Goal: Information Seeking & Learning: Learn about a topic

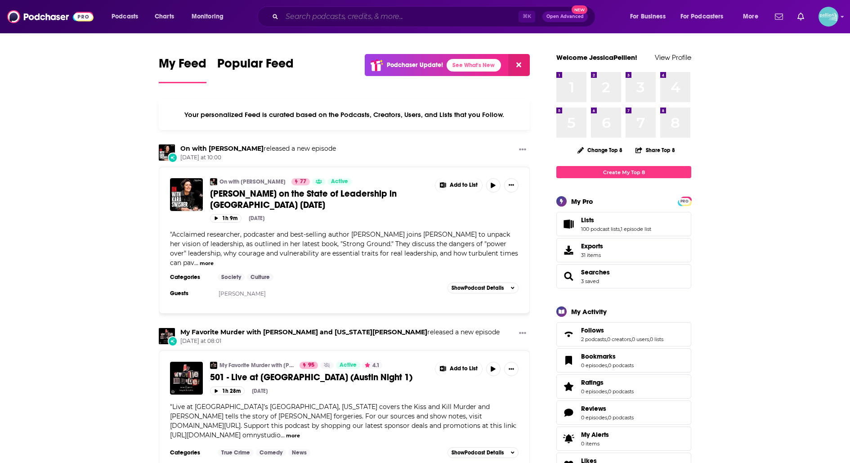
click at [353, 19] on input "Search podcasts, credits, & more..." at bounding box center [400, 16] width 236 height 14
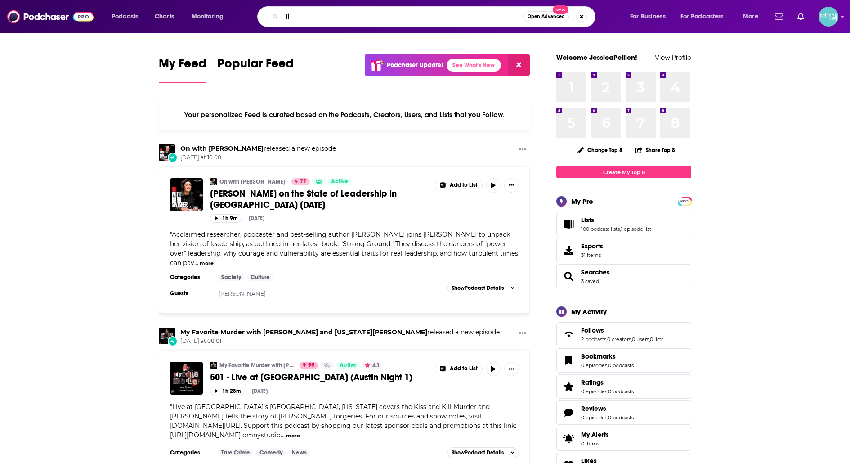
type input "l"
type input "Teaching [DATE]"
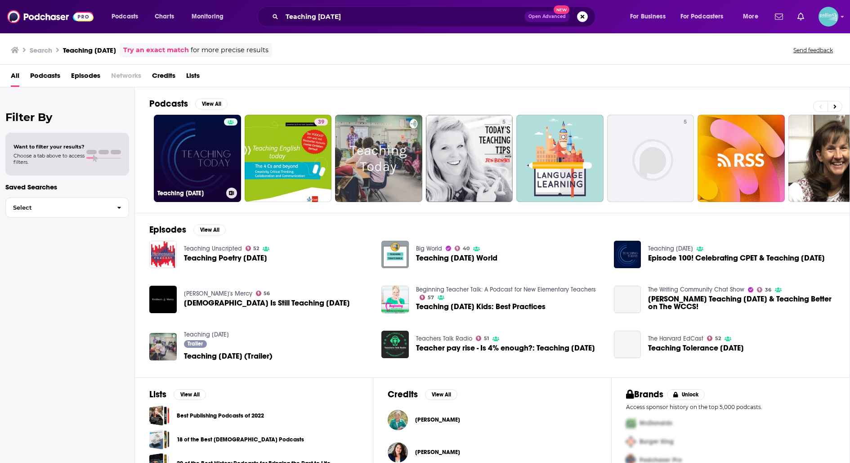
click at [178, 142] on link "Teaching [DATE]" at bounding box center [197, 158] width 87 height 87
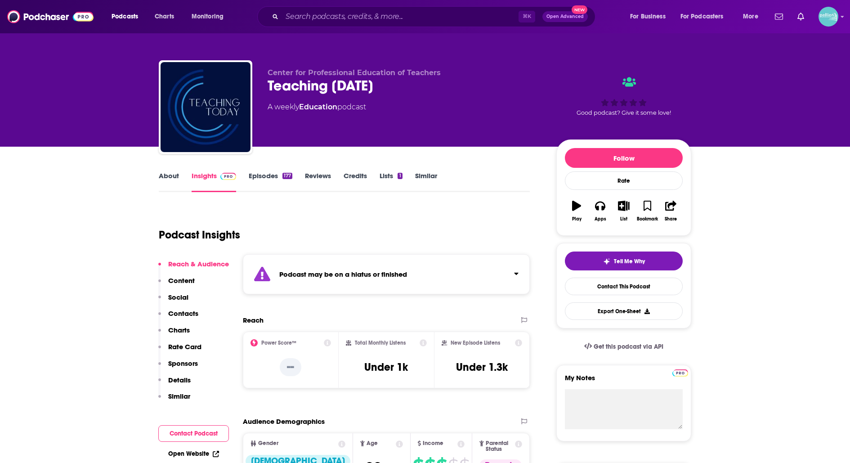
click at [167, 177] on link "About" at bounding box center [169, 181] width 20 height 21
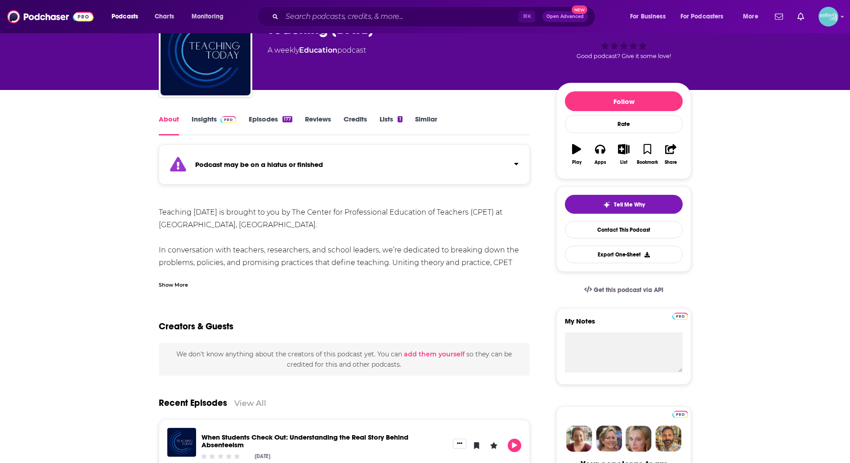
scroll to position [59, 0]
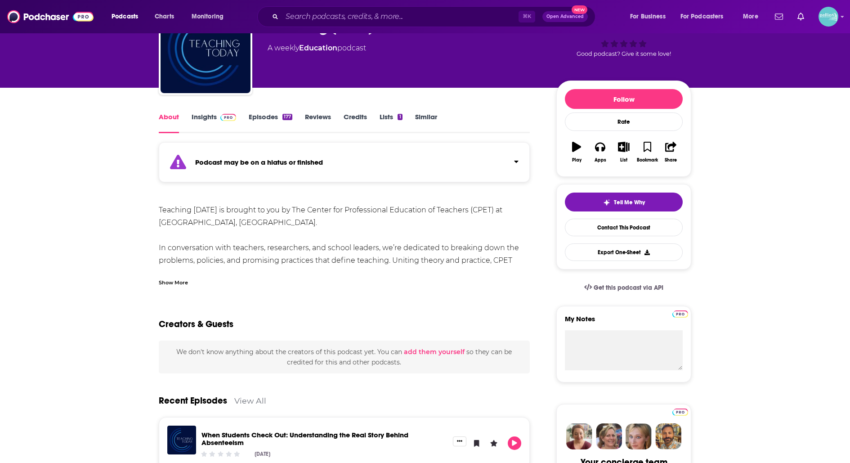
click at [183, 280] on div "Show More" at bounding box center [173, 281] width 29 height 9
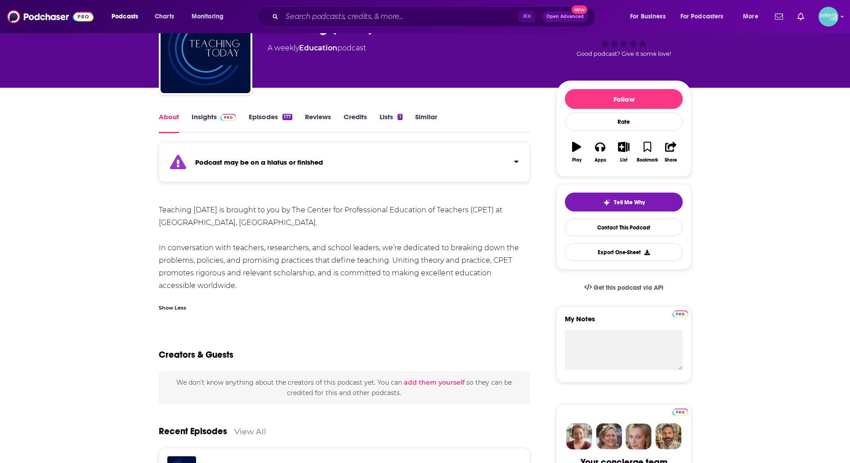
drag, startPoint x: 209, startPoint y: 287, endPoint x: 158, endPoint y: 207, distance: 95.0
copy div "Teaching [DATE] is brought to you by The Center for Professional Education of T…"
click at [207, 119] on link "Insights" at bounding box center [214, 122] width 45 height 21
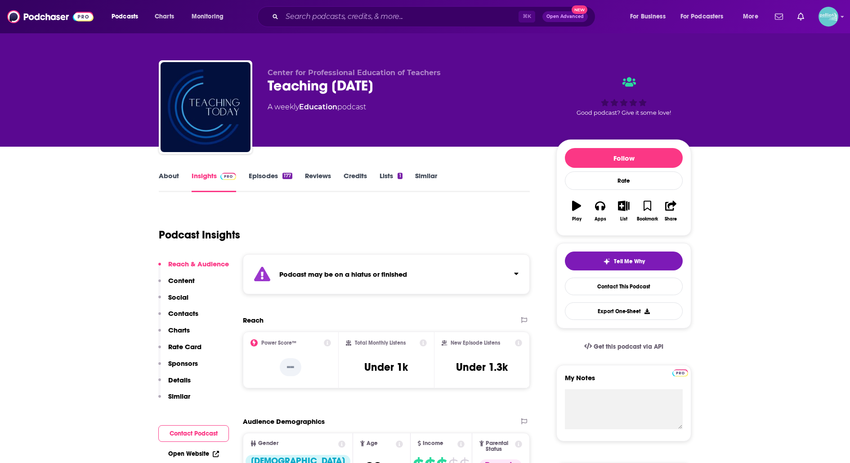
click at [255, 172] on link "Episodes 177" at bounding box center [271, 181] width 44 height 21
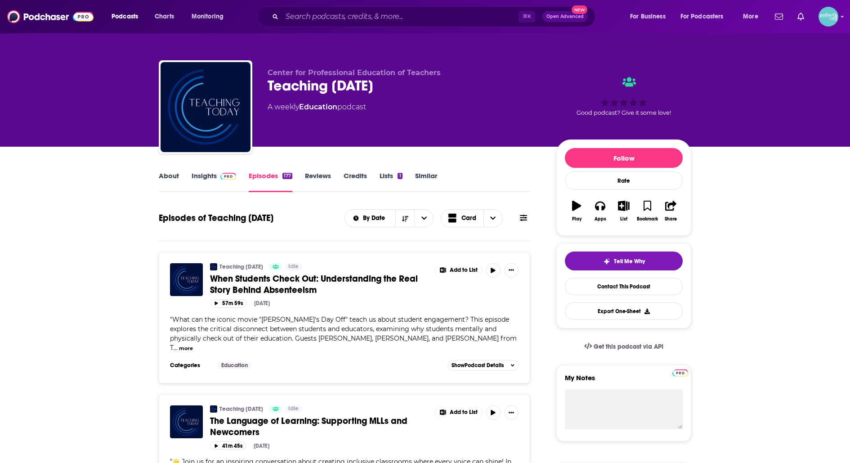
click at [194, 181] on link "Insights" at bounding box center [214, 181] width 45 height 21
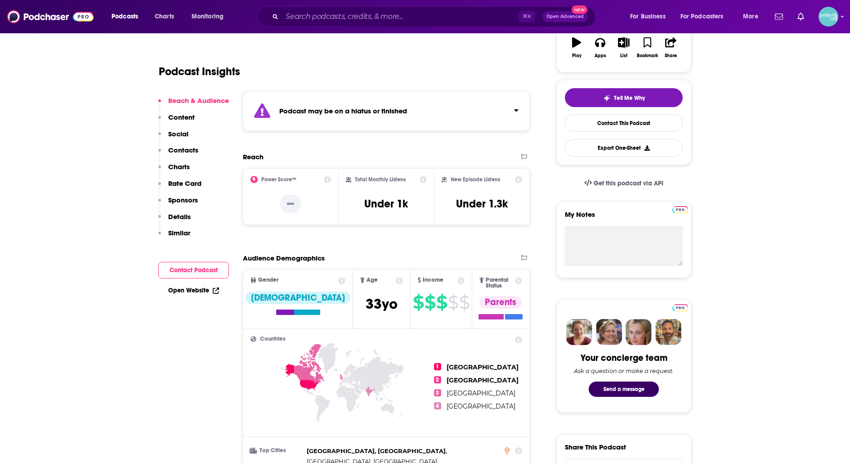
scroll to position [165, 0]
